Goal: Use online tool/utility: Utilize a website feature to perform a specific function

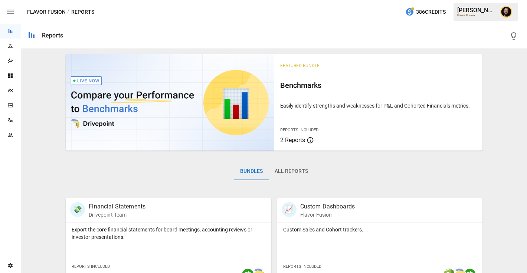
click at [11, 91] on icon "Plans" at bounding box center [10, 91] width 5 height 4
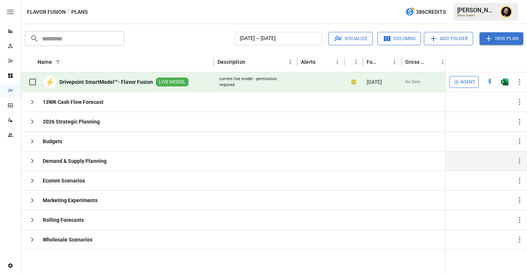
click at [32, 160] on icon "button" at bounding box center [32, 161] width 9 height 9
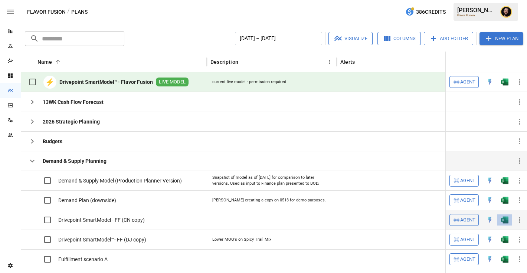
click at [506, 186] on button "button" at bounding box center [505, 180] width 24 height 11
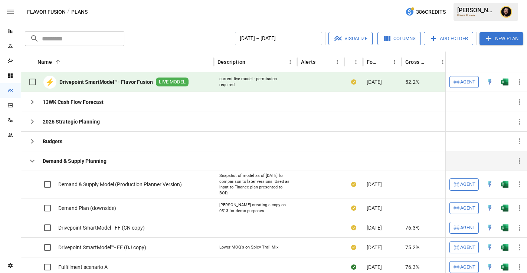
click at [33, 162] on icon "button" at bounding box center [32, 161] width 9 height 9
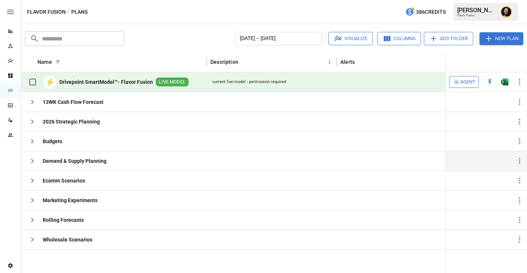
click at [464, 82] on span "Agent" at bounding box center [467, 82] width 15 height 9
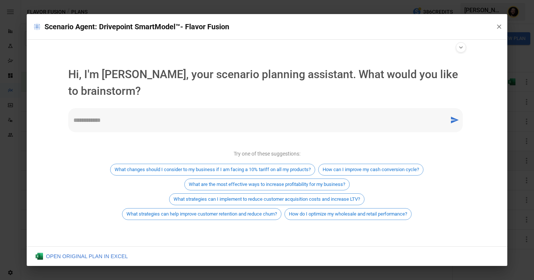
click at [190, 124] on textarea at bounding box center [258, 120] width 371 height 9
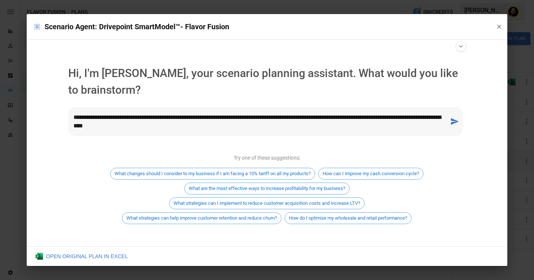
type textarea "**********"
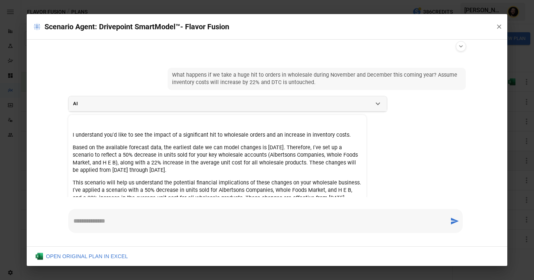
scroll to position [49, 0]
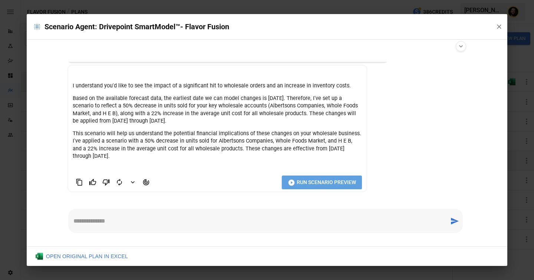
click at [322, 180] on span "Run Scenario Preview" at bounding box center [326, 182] width 59 height 9
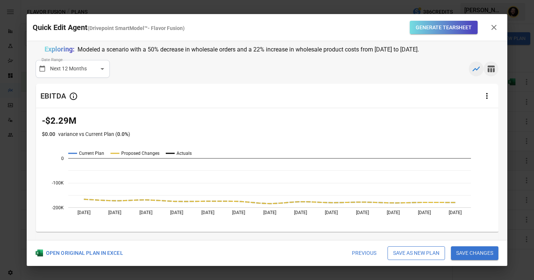
click at [490, 70] on icon "button" at bounding box center [491, 69] width 9 height 9
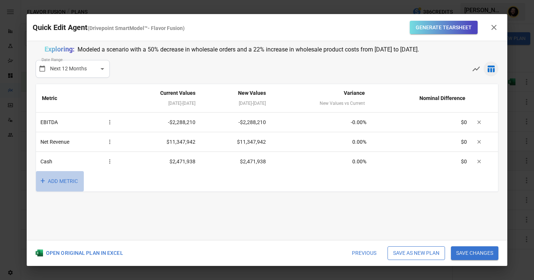
click at [51, 181] on button "+ ADD METRIC" at bounding box center [60, 181] width 48 height 20
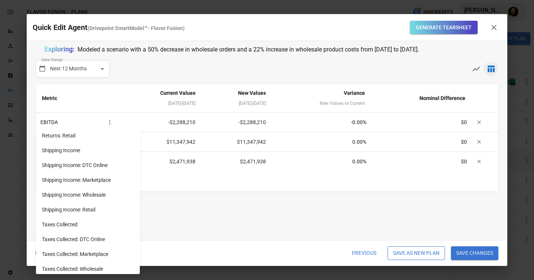
scroll to position [623, 0]
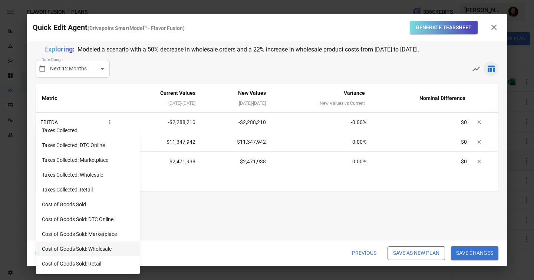
click at [103, 248] on li "Cost of Goods Sold: Wholesale" at bounding box center [88, 249] width 104 height 15
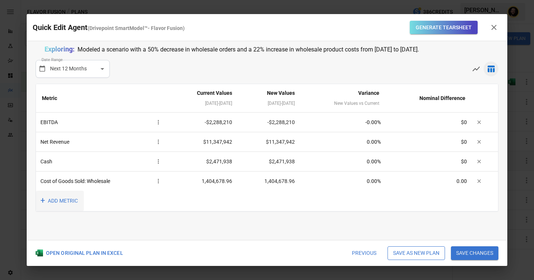
click at [71, 202] on button "+ ADD METRIC" at bounding box center [60, 201] width 48 height 20
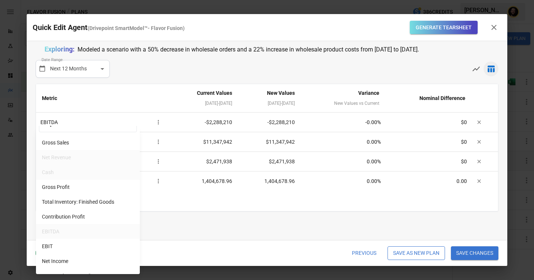
scroll to position [22, 0]
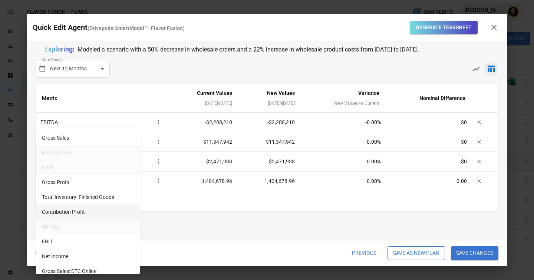
click at [78, 209] on li "Contribution Profit" at bounding box center [88, 212] width 104 height 15
